Goal: Task Accomplishment & Management: Use online tool/utility

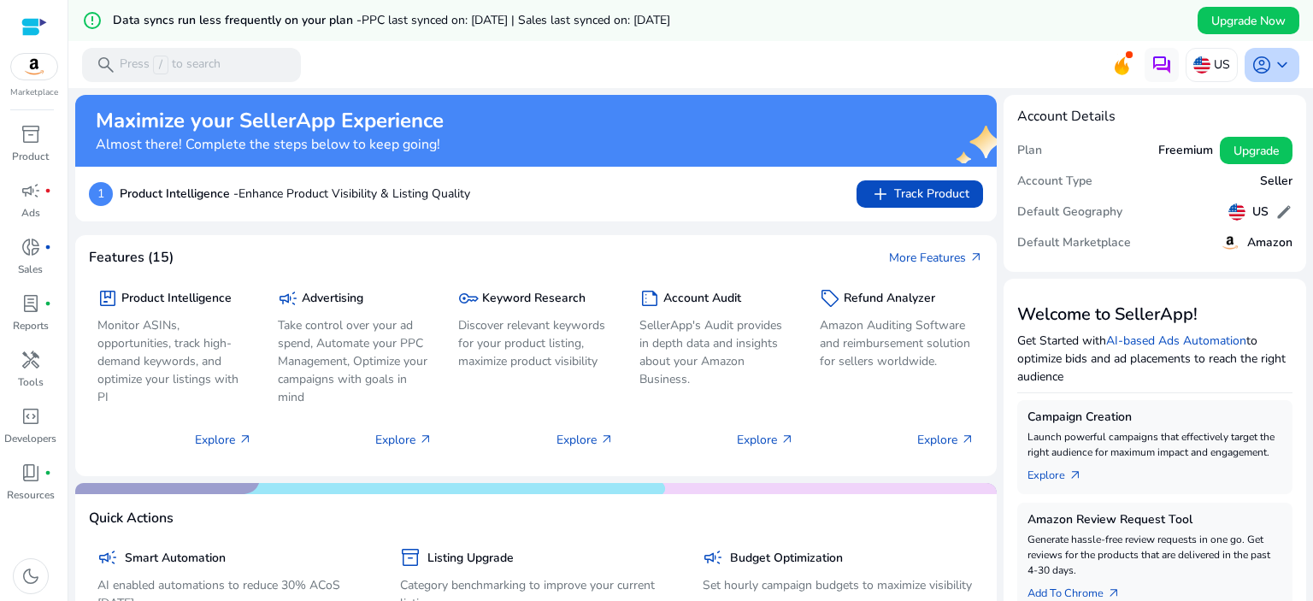
click at [1272, 68] on span "keyboard_arrow_down" at bounding box center [1282, 65] width 21 height 21
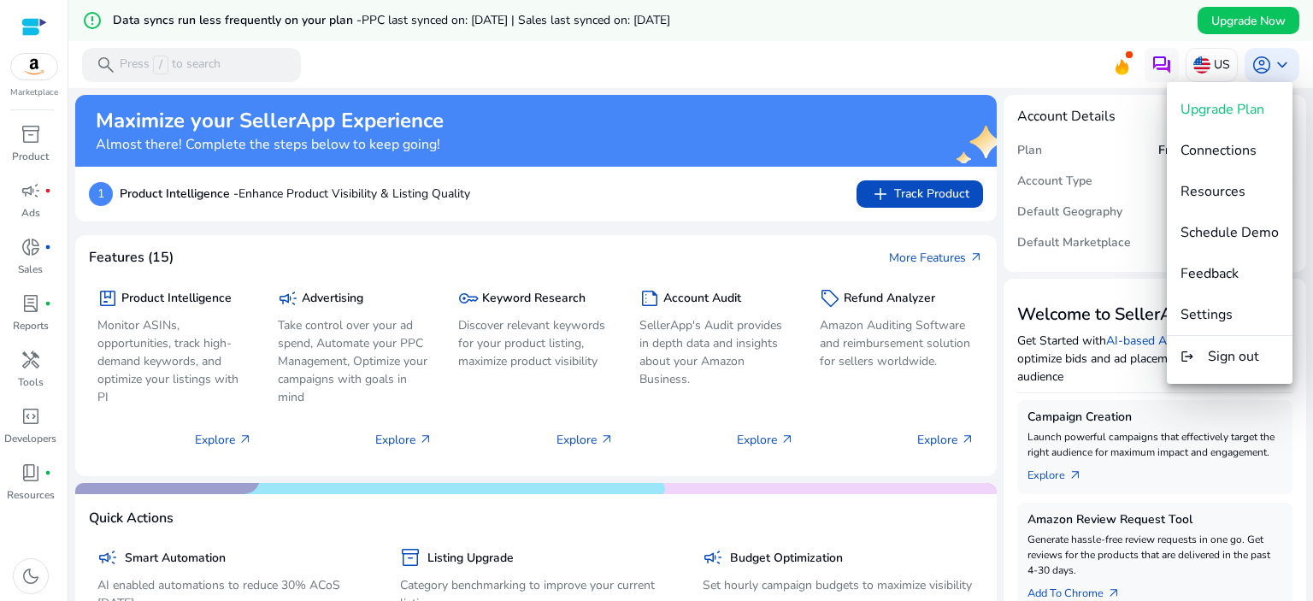
click at [1278, 68] on div at bounding box center [656, 300] width 1313 height 601
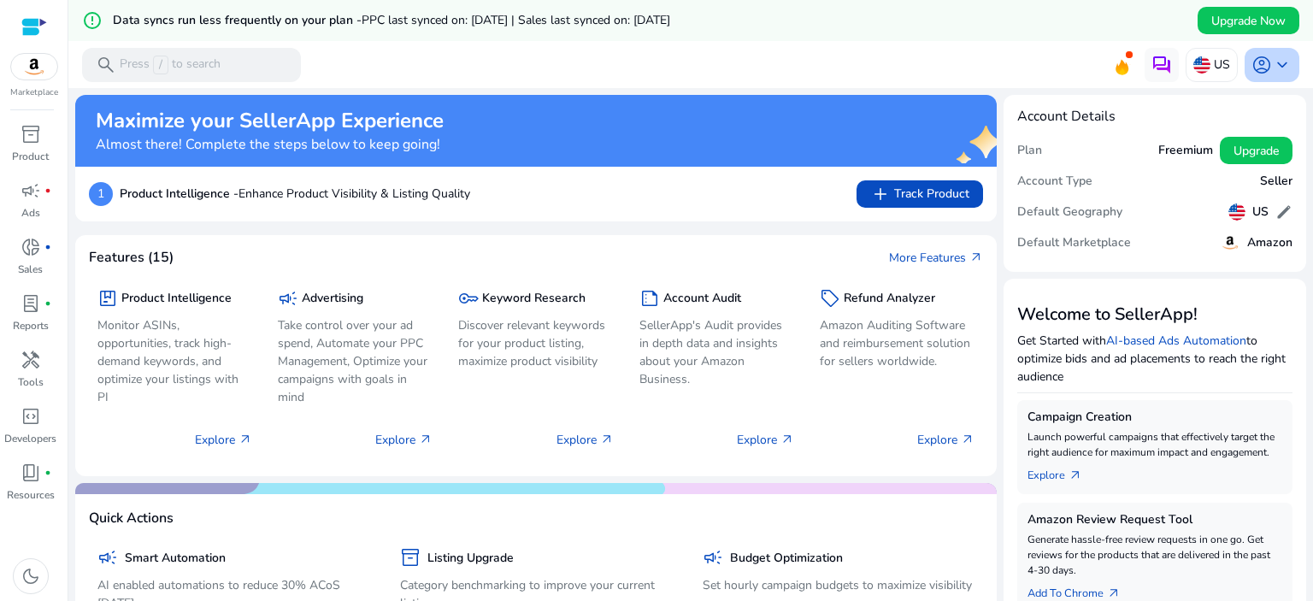
click at [1281, 67] on span "keyboard_arrow_down" at bounding box center [1282, 65] width 21 height 21
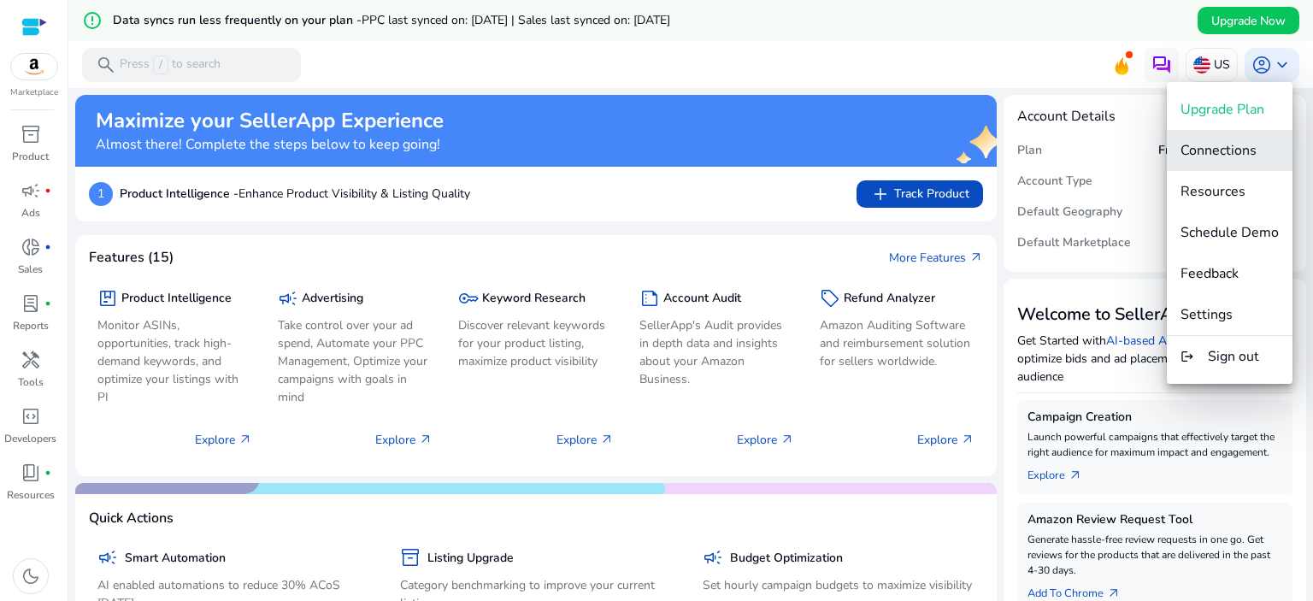
click at [1228, 157] on span "Connections" at bounding box center [1219, 150] width 76 height 19
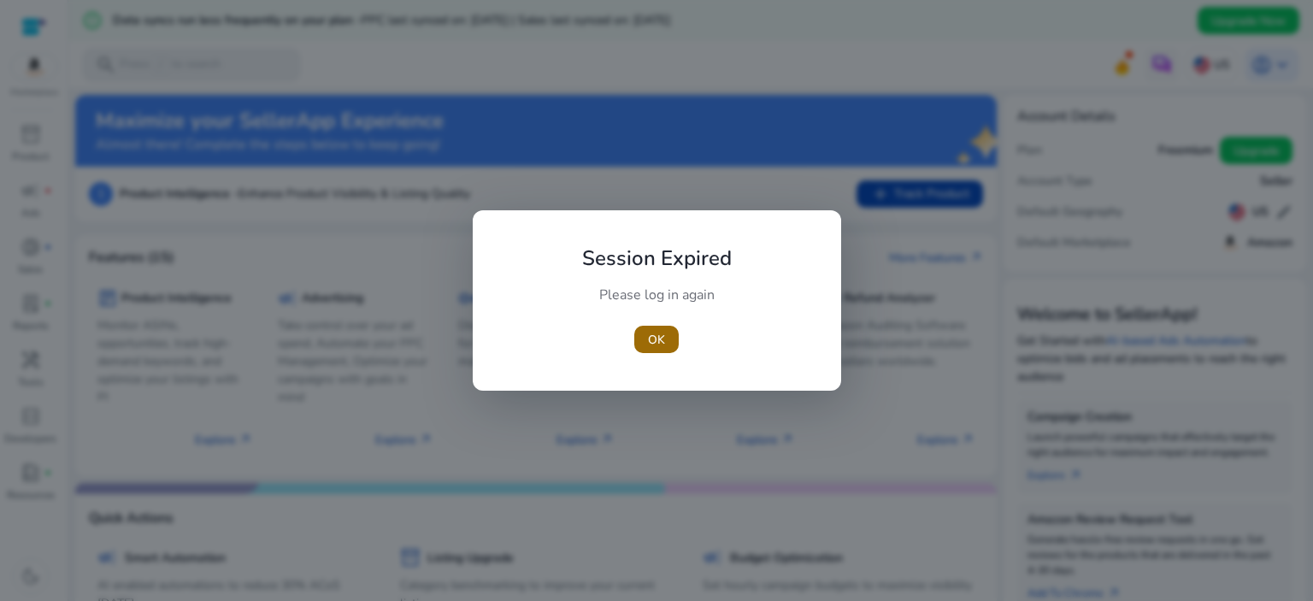
click at [669, 339] on span "button" at bounding box center [656, 339] width 44 height 41
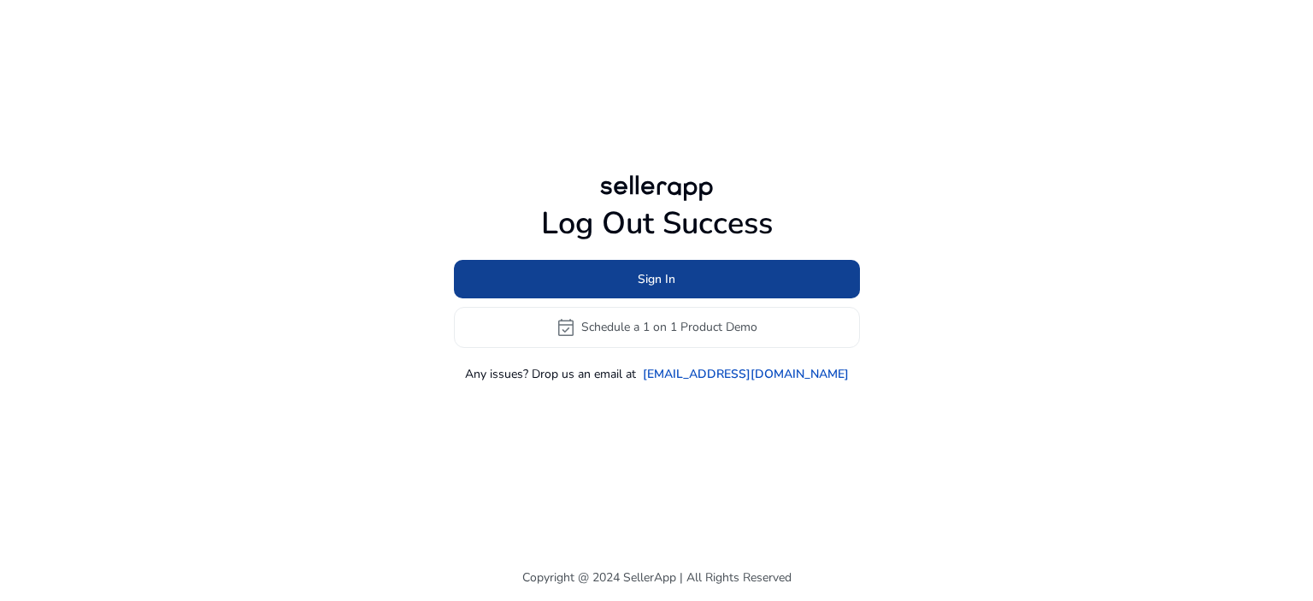
click at [540, 286] on span at bounding box center [657, 278] width 406 height 41
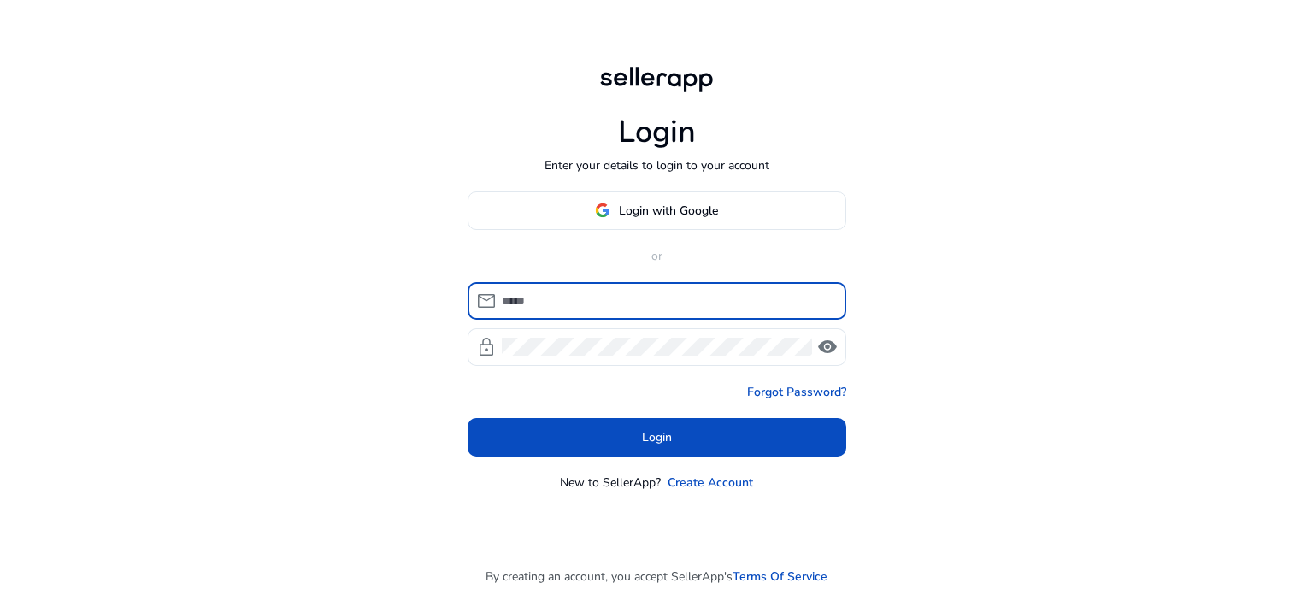
click at [538, 294] on input at bounding box center [667, 301] width 331 height 19
type input "*"
type input "**********"
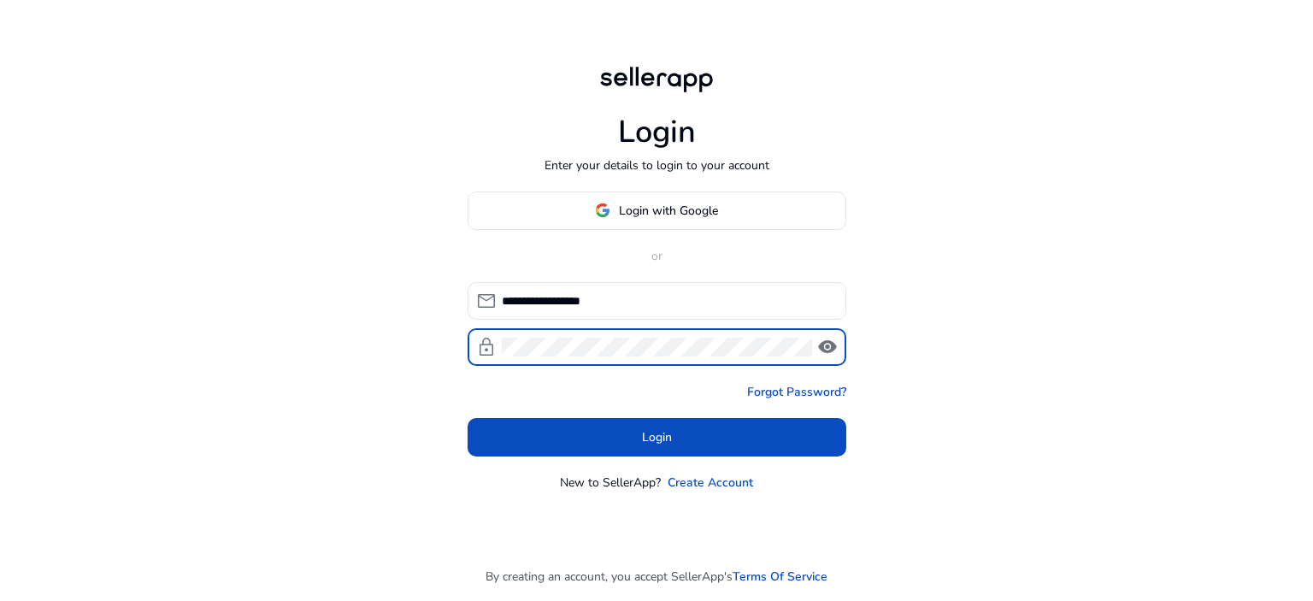
click at [831, 347] on span "visibility" at bounding box center [827, 347] width 21 height 21
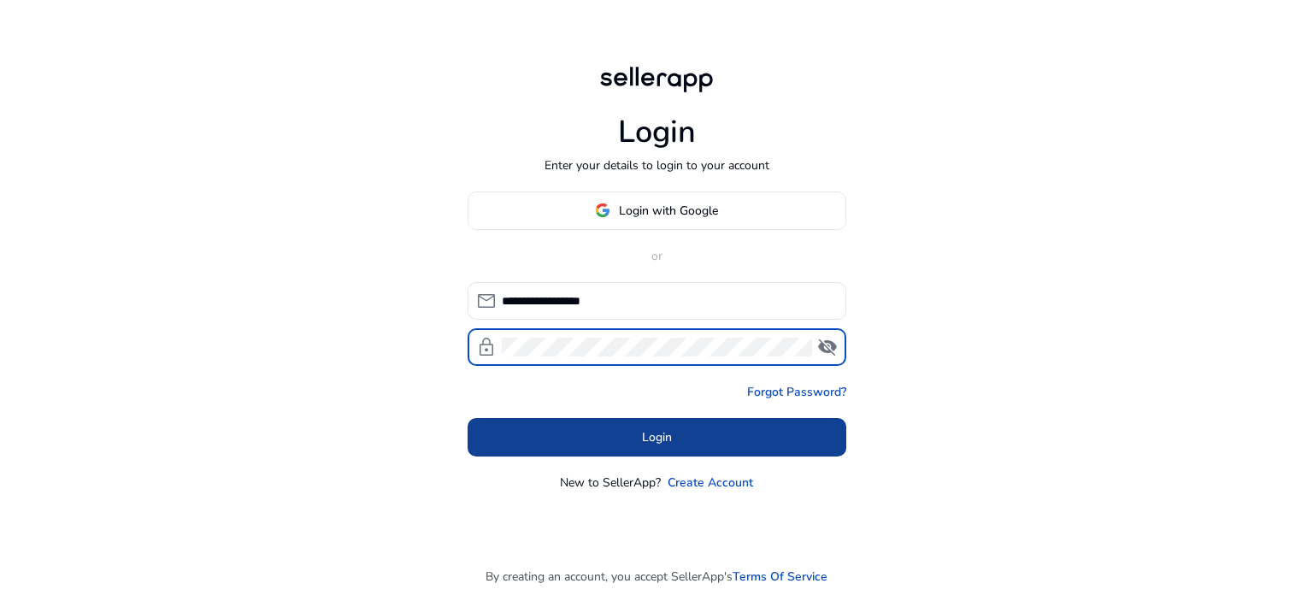
click at [706, 440] on span at bounding box center [657, 436] width 379 height 41
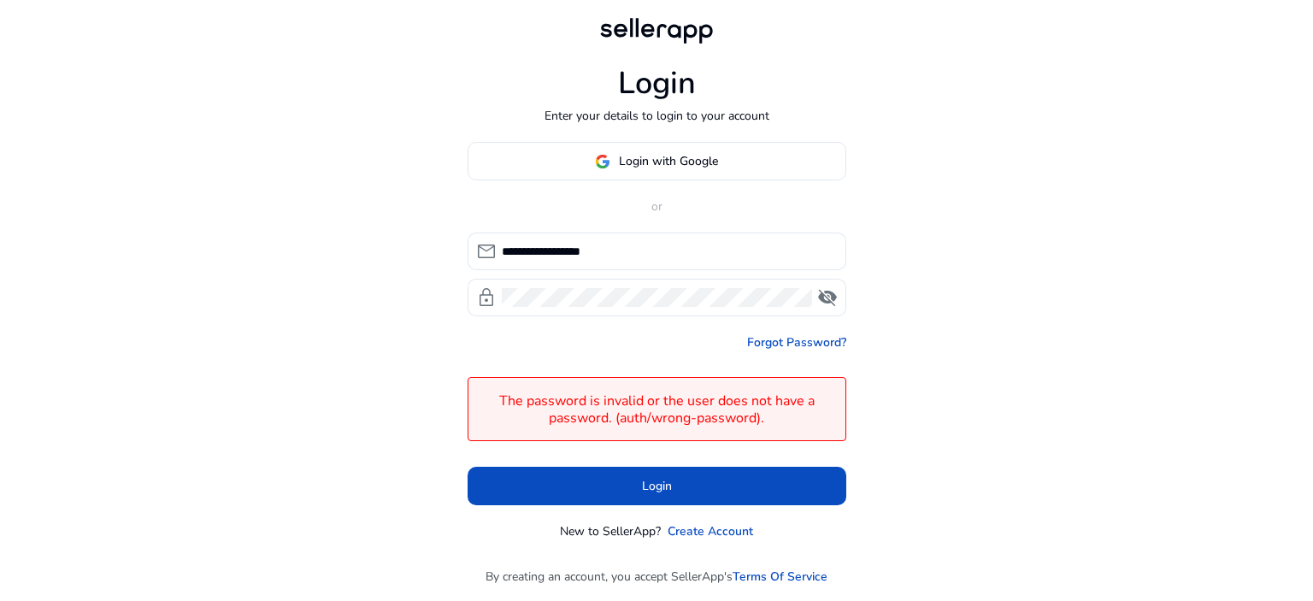
click at [664, 158] on span "Login with Google" at bounding box center [668, 161] width 99 height 18
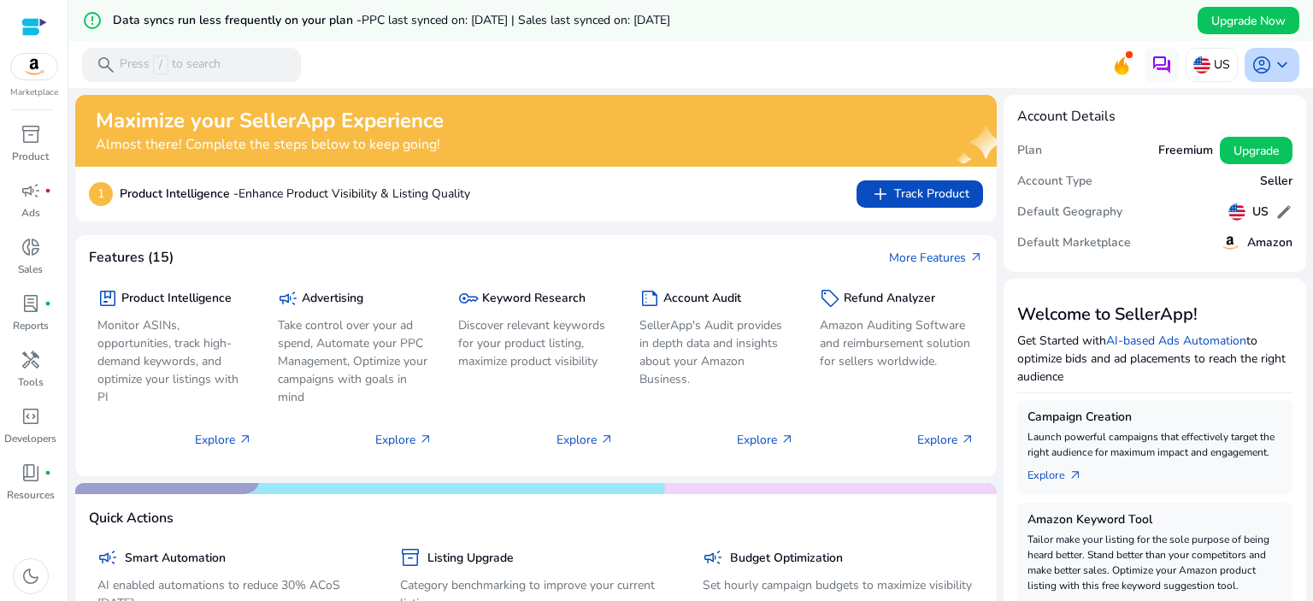
click at [1275, 62] on span "keyboard_arrow_down" at bounding box center [1282, 65] width 21 height 21
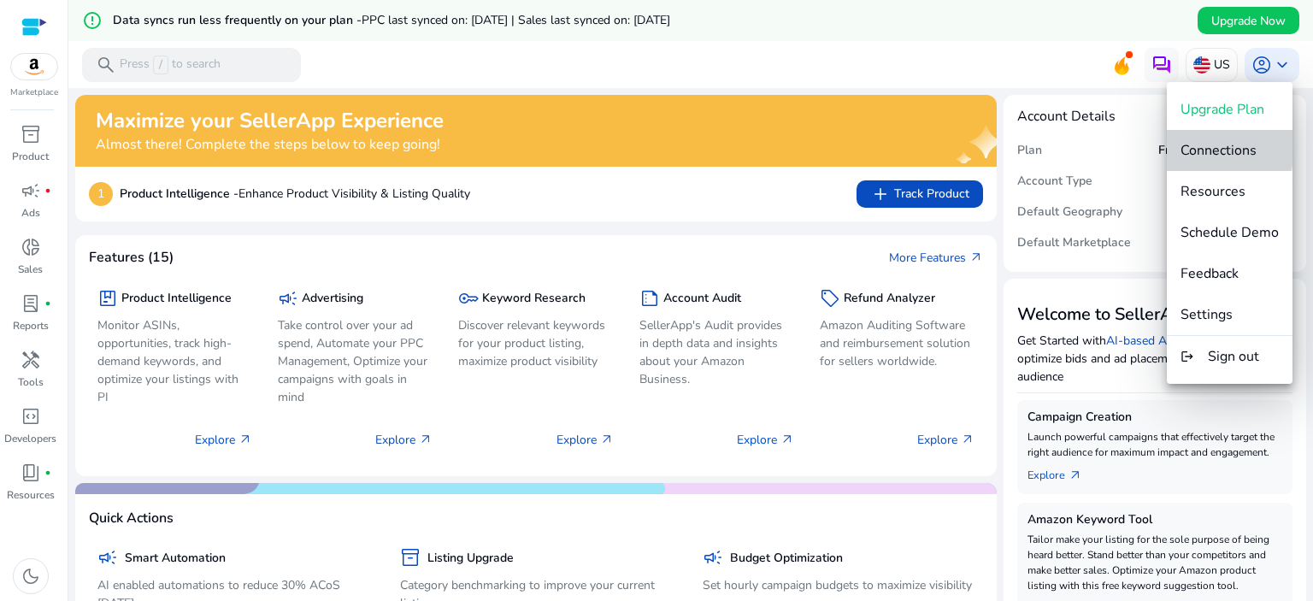
click at [1197, 143] on span "Connections" at bounding box center [1219, 150] width 76 height 19
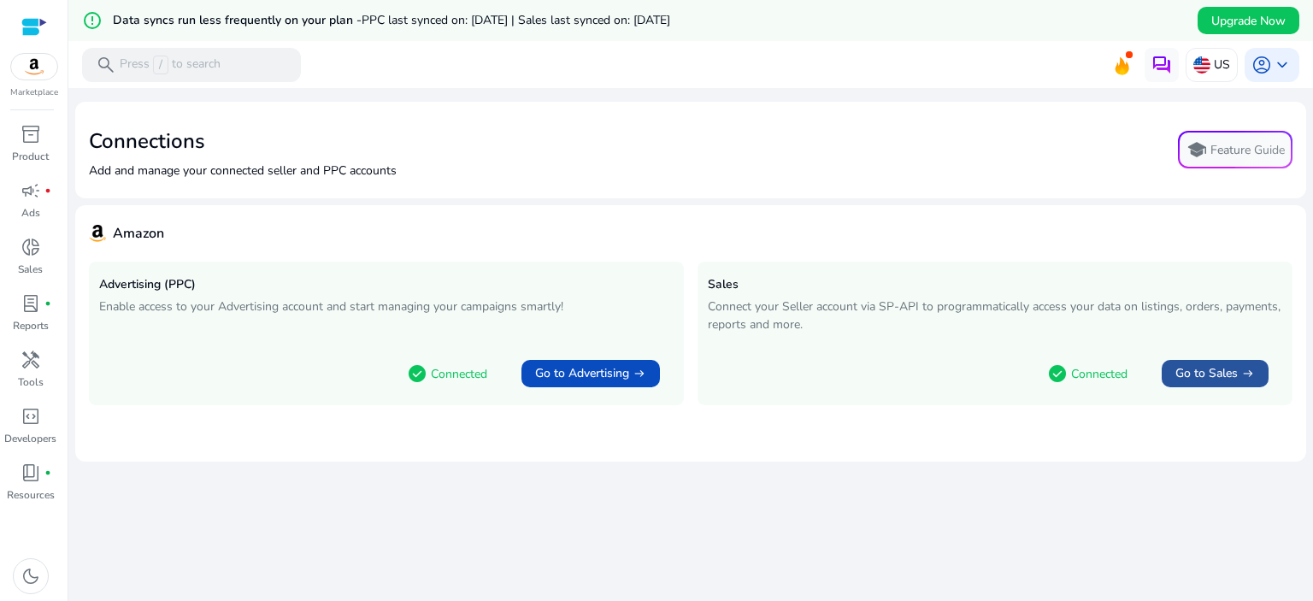
click at [1223, 369] on span "Go to Sales" at bounding box center [1207, 373] width 62 height 17
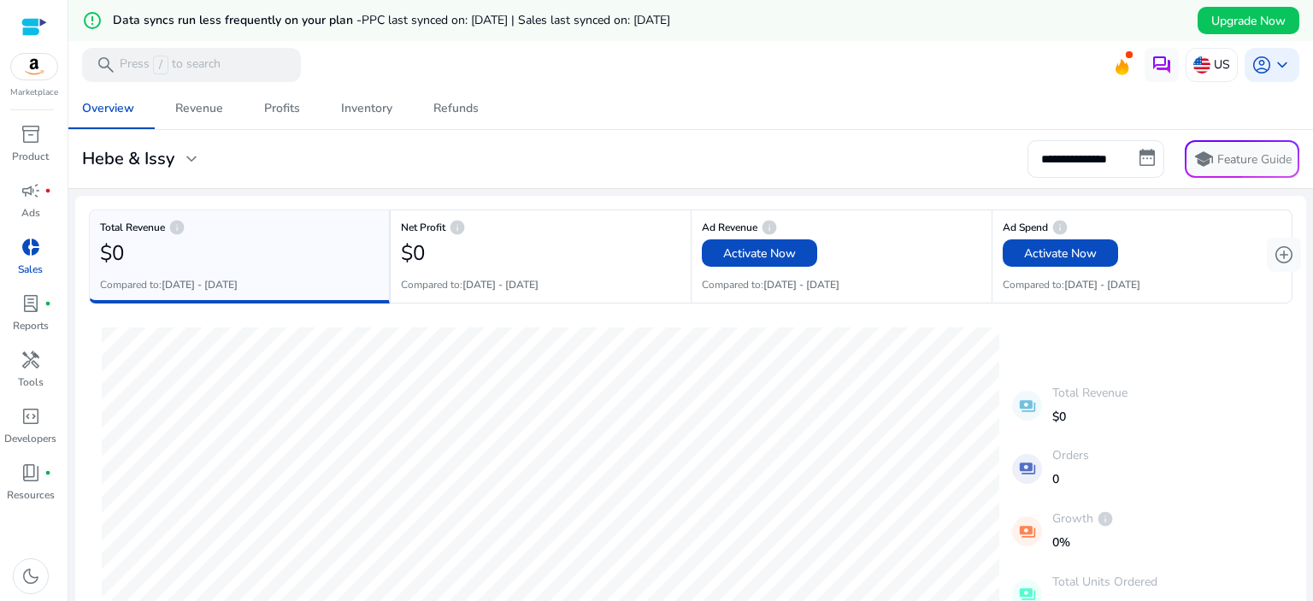
click at [31, 73] on img at bounding box center [34, 67] width 46 height 26
click at [34, 62] on img at bounding box center [34, 67] width 46 height 26
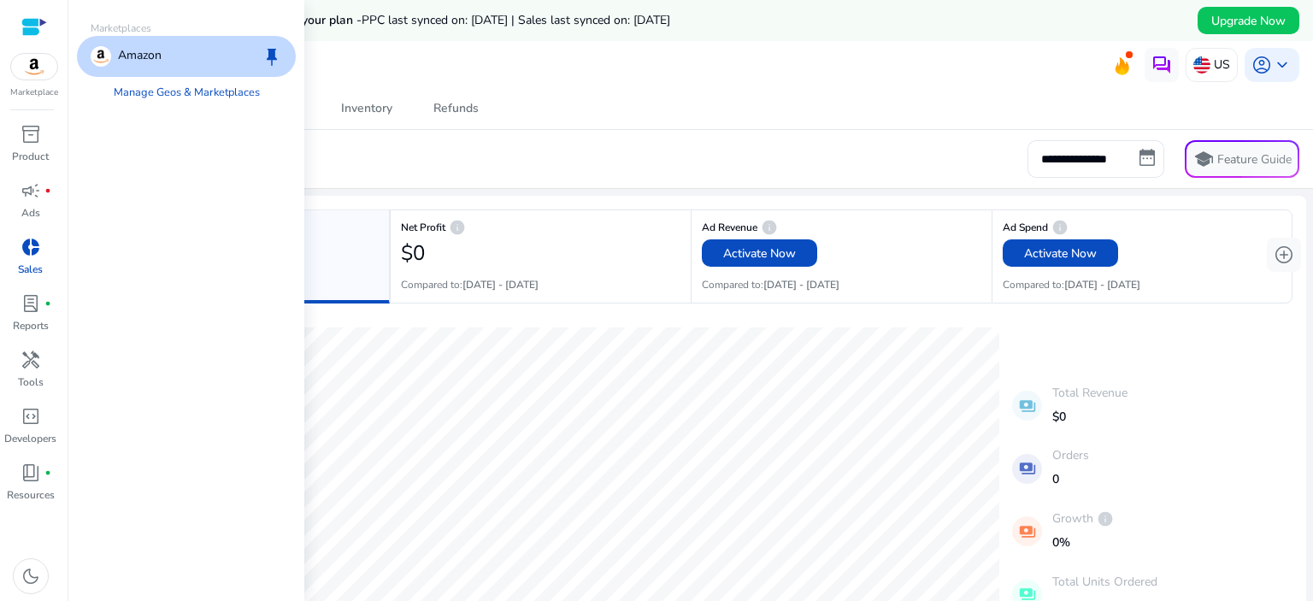
click at [150, 52] on p "Amazon" at bounding box center [140, 56] width 44 height 21
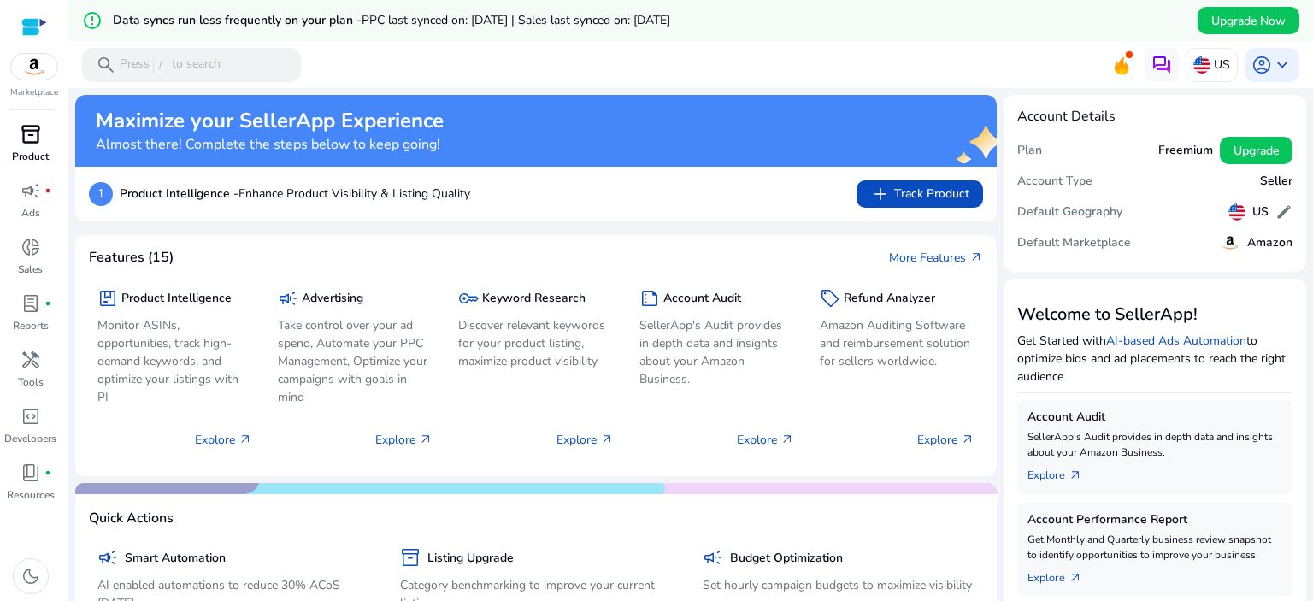
click at [31, 150] on p "Product" at bounding box center [30, 156] width 37 height 15
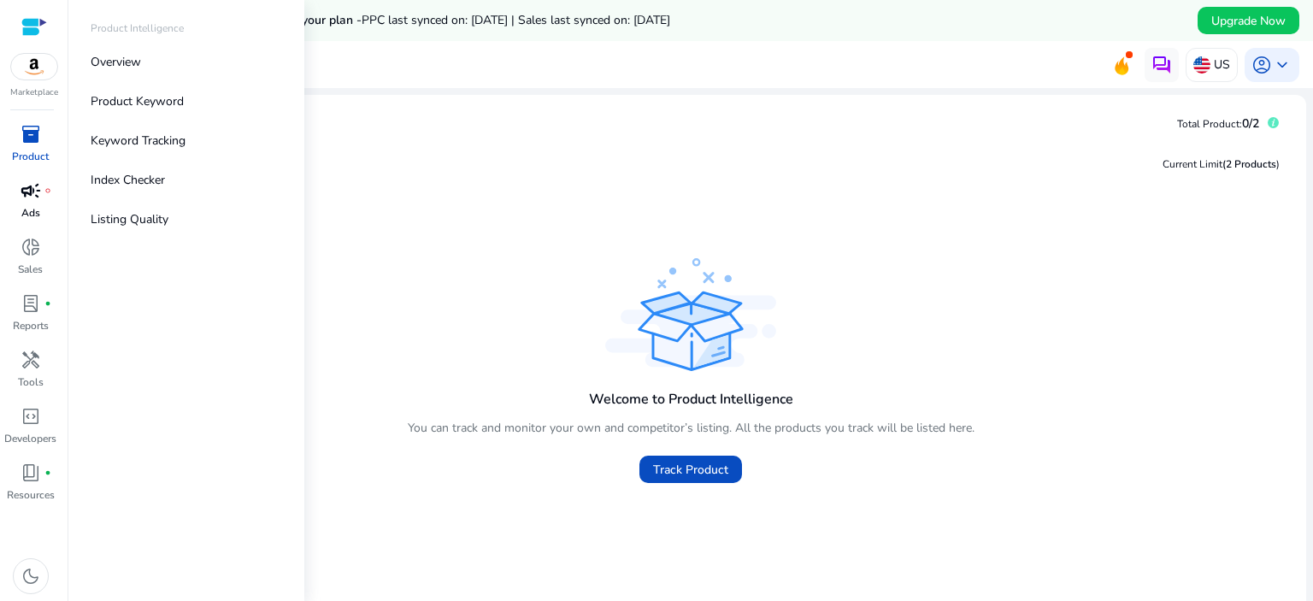
click at [57, 188] on link "campaign fiber_manual_record Ads" at bounding box center [30, 205] width 61 height 56
